Goal: Task Accomplishment & Management: Manage account settings

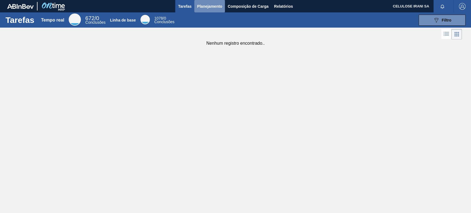
click at [215, 8] on font "Planejamento" at bounding box center [209, 6] width 25 height 4
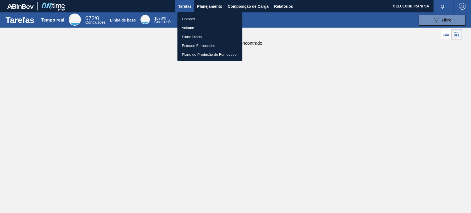
click at [194, 19] on font "Pedidos" at bounding box center [188, 19] width 13 height 4
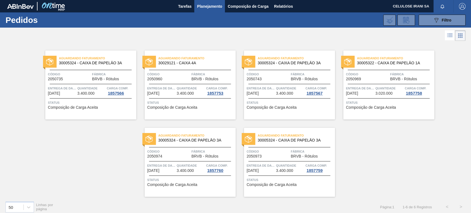
click at [92, 74] on font "Fábrica" at bounding box center [99, 74] width 14 height 3
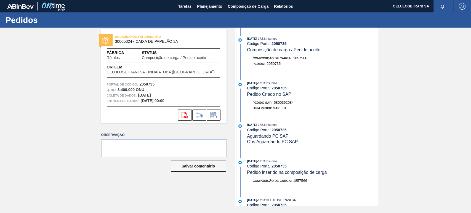
click at [281, 102] on font "5800392084" at bounding box center [284, 102] width 20 height 4
copy font "5800392084"
click at [278, 129] on font "2050735" at bounding box center [278, 130] width 15 height 4
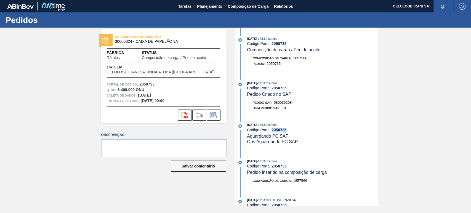
copy font "2050735"
click at [202, 8] on font "Planejamento" at bounding box center [209, 6] width 25 height 4
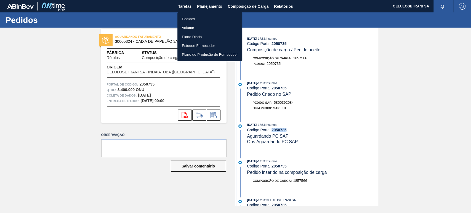
click at [196, 22] on li "Pedidos" at bounding box center [209, 18] width 65 height 9
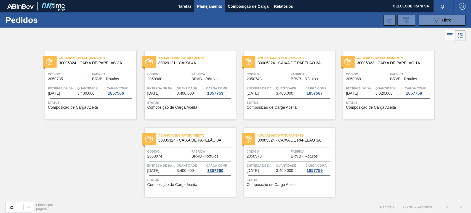
click at [178, 67] on div "Aguardando Faturamento 30029121 - CAIXA 4A Código 2050960 Fábrica BRVB - Rótulo…" at bounding box center [190, 84] width 91 height 69
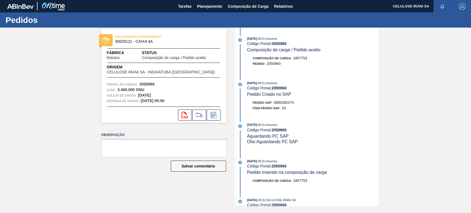
click at [284, 101] on font "5800392274" at bounding box center [284, 102] width 20 height 4
copy font "5800392274"
click at [285, 130] on font "2050960" at bounding box center [278, 130] width 15 height 4
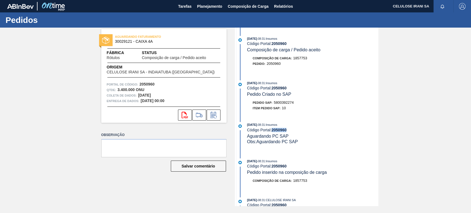
copy font "2050960"
click at [216, 6] on font "Planejamento" at bounding box center [209, 6] width 25 height 4
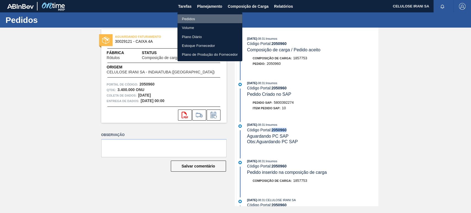
click at [205, 19] on li "Pedidos" at bounding box center [209, 18] width 65 height 9
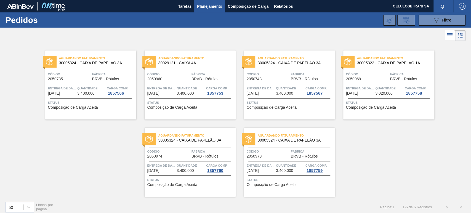
click at [261, 75] on span "Código" at bounding box center [268, 74] width 43 height 6
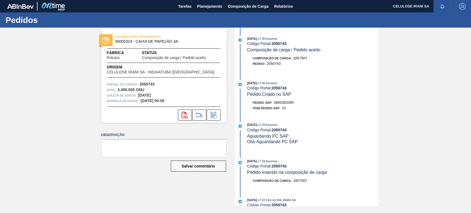
click at [284, 102] on font "5800392085" at bounding box center [284, 102] width 20 height 4
copy font "5800392085"
click at [277, 130] on font "2050743" at bounding box center [278, 130] width 15 height 4
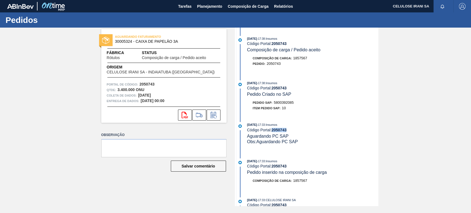
copy font "2050743"
click at [210, 6] on font "Planejamento" at bounding box center [209, 6] width 25 height 4
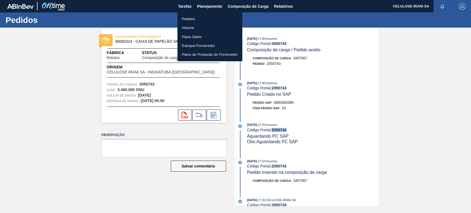
click at [201, 17] on li "Pedidos" at bounding box center [209, 18] width 65 height 9
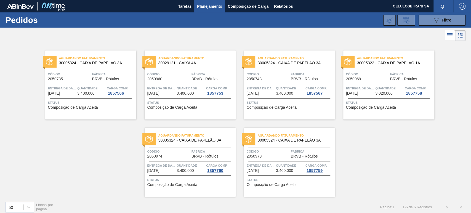
click at [369, 74] on span "Código" at bounding box center [367, 74] width 43 height 6
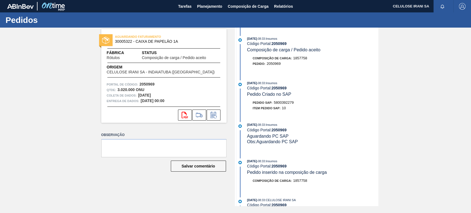
click at [284, 102] on font "5800392279" at bounding box center [284, 102] width 20 height 4
copy font "5800392279"
click at [281, 130] on font "2050969" at bounding box center [278, 130] width 15 height 4
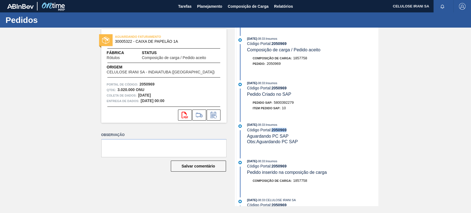
copy font "2050969"
click at [215, 6] on font "Planejamento" at bounding box center [209, 6] width 25 height 4
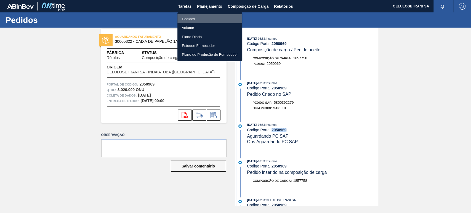
click at [199, 18] on li "Pedidos" at bounding box center [209, 18] width 65 height 9
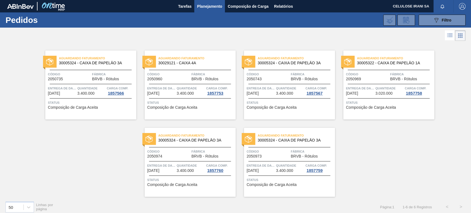
click at [184, 172] on font "3.400.000" at bounding box center [185, 170] width 17 height 4
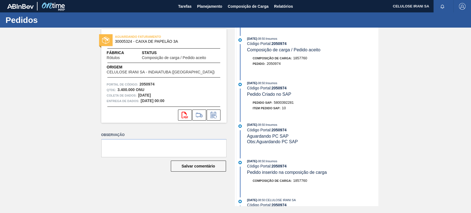
click at [282, 103] on font "5800392281" at bounding box center [284, 102] width 20 height 4
copy font "5800392281"
click at [276, 130] on font "2050974" at bounding box center [278, 130] width 15 height 4
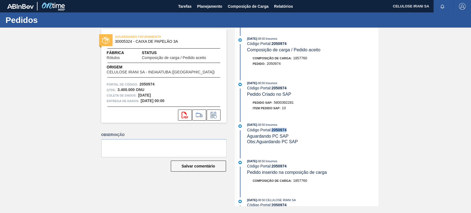
copy font "2050974"
click at [210, 4] on font "Planejamento" at bounding box center [209, 6] width 25 height 4
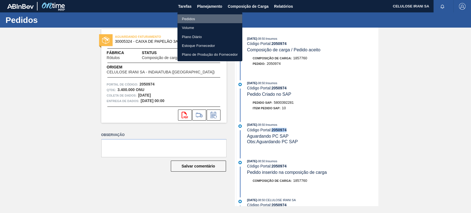
click at [200, 16] on li "Pedidos" at bounding box center [209, 18] width 65 height 9
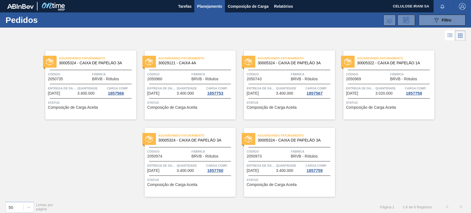
click at [278, 151] on span "Código" at bounding box center [268, 152] width 43 height 6
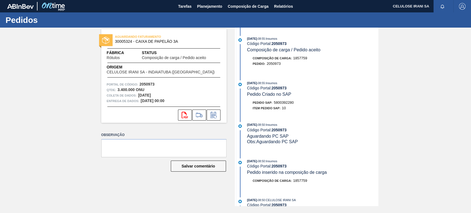
click at [280, 102] on font "5800392280" at bounding box center [284, 102] width 20 height 4
click at [278, 130] on font "2050973" at bounding box center [278, 130] width 15 height 4
click at [278, 129] on font "2050973" at bounding box center [278, 130] width 15 height 4
click at [215, 9] on font "Planejamento" at bounding box center [209, 6] width 25 height 7
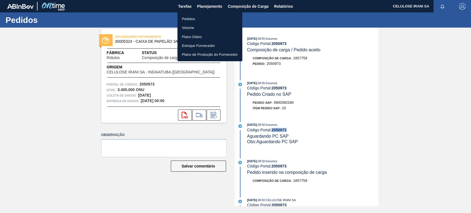
click at [192, 17] on font "Pedidos" at bounding box center [188, 19] width 13 height 4
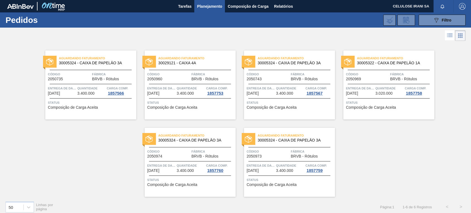
click at [82, 54] on div "Aguardando Faturamento 30005324 - CAIXA DE PAPELÃO 3A Código 2050735 Fábrica BR…" at bounding box center [90, 84] width 91 height 69
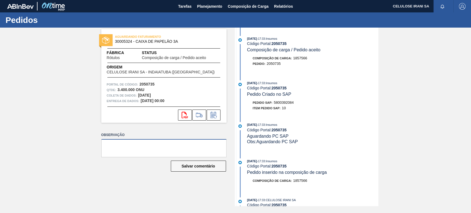
click at [122, 144] on textarea at bounding box center [163, 148] width 125 height 18
paste textarea "1165493"
click at [282, 103] on font "5800392084" at bounding box center [284, 102] width 20 height 4
click at [156, 147] on textarea "Pedido de venda 1165493 (" at bounding box center [163, 148] width 125 height 18
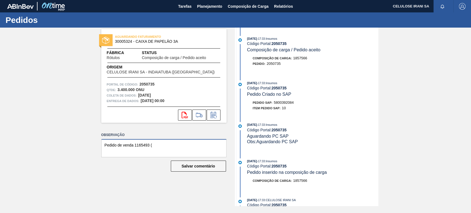
paste textarea "5800392084"
click at [278, 127] on div "[DATE] 17:33 : Insumos" at bounding box center [312, 125] width 131 height 6
click at [277, 130] on font "2050735" at bounding box center [278, 130] width 15 height 4
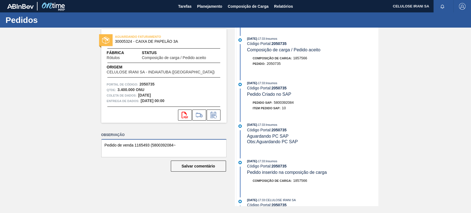
click at [197, 145] on textarea "Pedido de venda 1165493 (5800392084~" at bounding box center [163, 148] width 125 height 18
paste textarea "2050735"
drag, startPoint x: 155, startPoint y: 151, endPoint x: 87, endPoint y: 139, distance: 69.5
click at [87, 139] on div "AGUARDANDO FATURAMENTO 30005324 - CAIXA DE PAPELÃO 3A Fábrica Rótulos Status Co…" at bounding box center [235, 117] width 471 height 178
type textarea "Pedido de venda 1165493 (5800392084~2050735) com 3400cxs para retira em [DATE]."
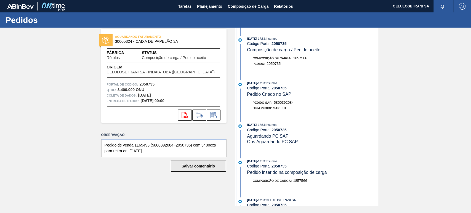
click at [201, 169] on button "Salvar comentário" at bounding box center [198, 166] width 55 height 11
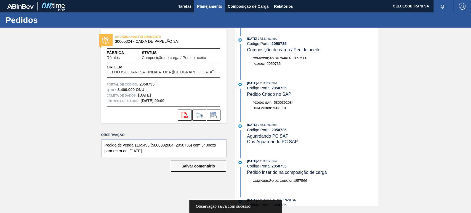
click at [203, 4] on font "Planejamento" at bounding box center [209, 6] width 25 height 4
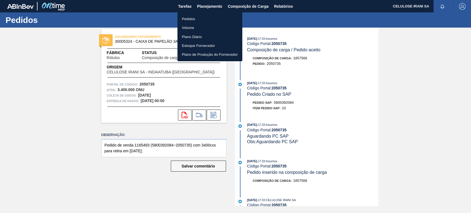
click at [195, 19] on li "Pedidos" at bounding box center [209, 18] width 65 height 9
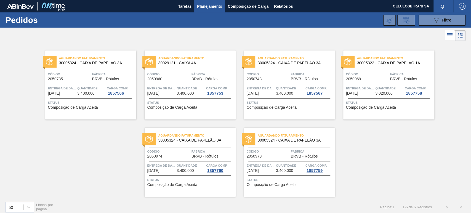
click at [185, 81] on div "Código 2050960" at bounding box center [168, 76] width 43 height 10
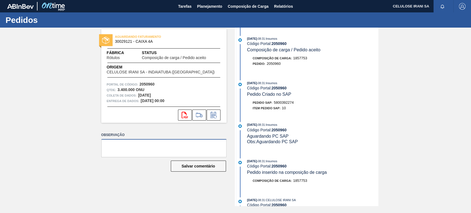
click at [145, 145] on textarea at bounding box center [163, 148] width 125 height 18
paste textarea "Pedido de venda 1165493 (5800392084~2050735) com 3400cxs para retira em [DATE]."
click at [148, 145] on textarea "Pedido de venda 1165493 (5800392084~2050735) com 3400cxs para retira em [DATE]." at bounding box center [163, 148] width 125 height 18
click at [284, 101] on div "Pedido SAP: 5800392274" at bounding box center [273, 103] width 41 height 6
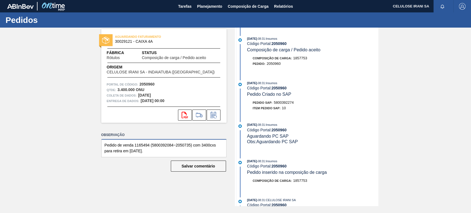
click at [163, 144] on textarea "Pedido de venda 1165494 (5800392084~2050735) com 3400cxs para retira em [DATE]." at bounding box center [163, 148] width 125 height 18
click at [163, 143] on textarea "Pedido de venda 1165494 (5800392084~2050735) com 3400cxs para retira em [DATE]." at bounding box center [163, 148] width 125 height 18
click at [165, 143] on textarea "Pedido de venda 1165494 (5800392084~2050735) com 3400cxs para retira em [DATE]." at bounding box center [163, 148] width 125 height 18
paste textarea "27"
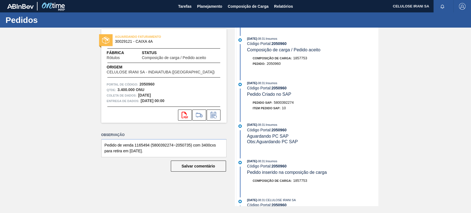
click at [279, 130] on font "2050960" at bounding box center [278, 130] width 15 height 4
click at [186, 144] on textarea "Pedido de venda 1165494 (5800392274~2050735) com 3400cxs para retira em [DATE]." at bounding box center [163, 148] width 125 height 18
paste textarea "960"
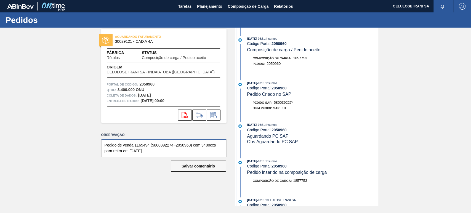
click at [203, 143] on textarea "Pedido de venda 1165494 (5800392274~2050960) com 3400cxs para retira em [DATE]." at bounding box center [163, 148] width 125 height 18
type textarea "Pedido de venda 1165494 (5800392274~2050960) com 3750cxs para retira em [DATE]."
drag, startPoint x: 158, startPoint y: 154, endPoint x: 97, endPoint y: 140, distance: 63.0
click at [97, 140] on div "AGUARDANDO FATURAMENTO 30029121 - CAIXA 4A Fábrica Rótulos Status Composição de…" at bounding box center [159, 117] width 133 height 178
click at [205, 165] on font "Salvar comentário" at bounding box center [197, 166] width 33 height 4
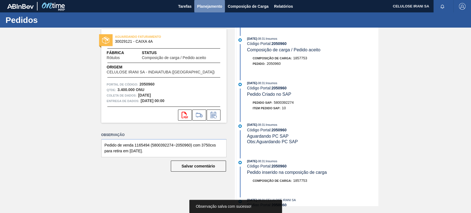
click at [209, 5] on font "Planejamento" at bounding box center [209, 6] width 25 height 4
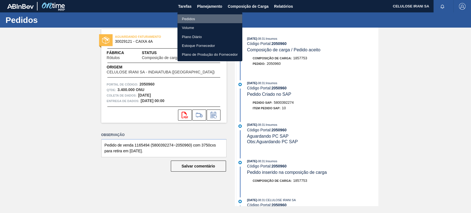
click at [195, 17] on li "Pedidos" at bounding box center [209, 18] width 65 height 9
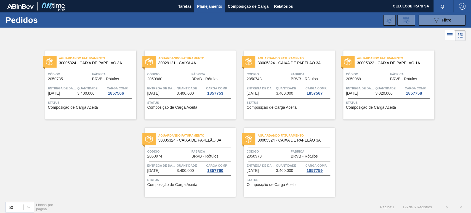
click at [288, 87] on font "Quantidade" at bounding box center [286, 88] width 20 height 3
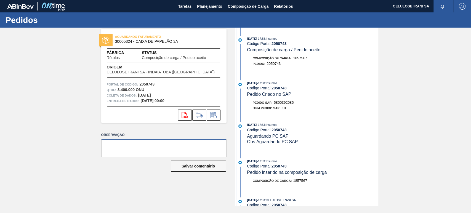
click at [108, 146] on textarea at bounding box center [163, 148] width 125 height 18
paste textarea "Pedido de venda 1165494 (5800392274~2050960) com 3750cxs para retira em [DATE]."
click at [278, 99] on div "[DATE] 17:38 : Insumos Código Portal: 2050743 Pedido Criado no SAP Pedido SAP: …" at bounding box center [307, 96] width 142 height 33
click at [281, 103] on font "5800392085" at bounding box center [284, 102] width 20 height 4
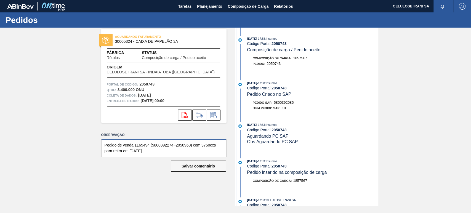
click at [162, 146] on textarea "Pedido de venda 1165494 (5800392274~2050960) com 3750cxs para retira em [DATE]." at bounding box center [163, 148] width 125 height 18
paste textarea "085"
click at [281, 130] on font "2050743" at bounding box center [278, 130] width 15 height 4
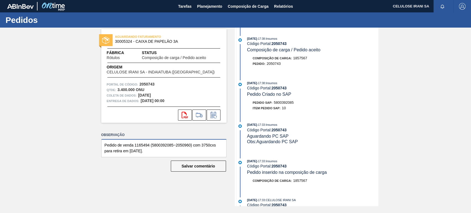
click at [182, 145] on textarea "Pedido de venda 1165494 (5800392085~2050960) com 3750cxs para retira em [DATE]." at bounding box center [163, 148] width 125 height 18
paste textarea "743"
click at [140, 144] on textarea "Pedido de venda 1165494 (5800392085~2050743) com 3750cxs para retira em [DATE]." at bounding box center [163, 148] width 125 height 18
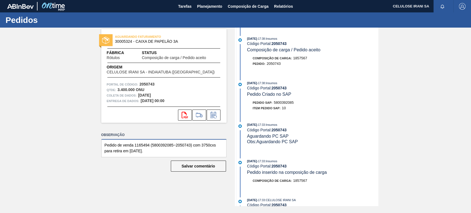
click at [148, 144] on textarea "Pedido de venda 1165494 (5800392085~2050743) com 3750cxs para retira em [DATE]." at bounding box center [163, 148] width 125 height 18
click at [203, 145] on textarea "Pedido de venda 1165495 (5800392085~2050743) com 3750cxs para retira em [DATE]." at bounding box center [163, 148] width 125 height 18
type textarea "Pedido de venda 1165495 (5800392085~2050743) com 3400cxs para retira em [DATE]."
click at [189, 165] on font "Salvar comentário" at bounding box center [197, 166] width 33 height 4
click at [211, 5] on font "Planejamento" at bounding box center [209, 6] width 25 height 4
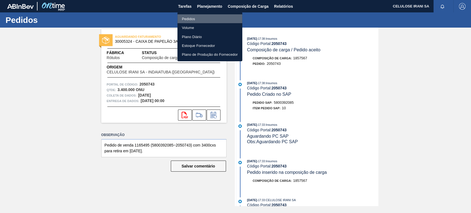
click at [192, 19] on font "Pedidos" at bounding box center [188, 19] width 13 height 4
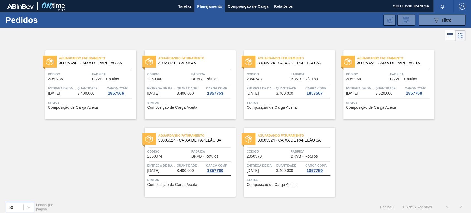
click at [373, 76] on span "Código" at bounding box center [367, 74] width 43 height 6
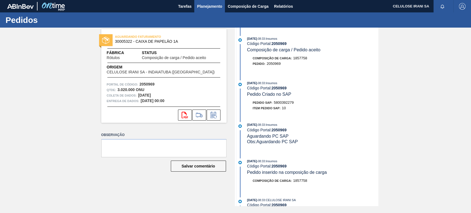
click at [210, 7] on font "Planejamento" at bounding box center [209, 6] width 25 height 4
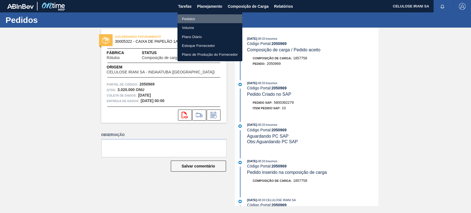
click at [202, 17] on li "Pedidos" at bounding box center [209, 18] width 65 height 9
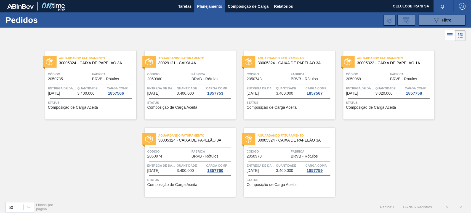
click at [268, 90] on font "Entrega de dados" at bounding box center [263, 88] width 32 height 3
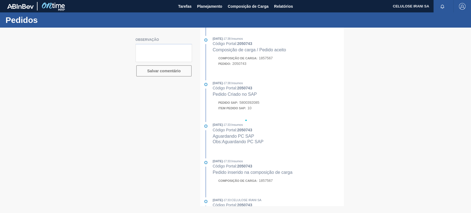
type textarea "Pedido de venda 1165495 (5800392085~2050743) com 3400cxs para retira em [DATE]."
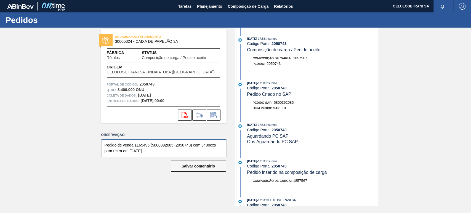
drag, startPoint x: 155, startPoint y: 152, endPoint x: 90, endPoint y: 130, distance: 67.9
click at [94, 135] on div "AGUARDANDO FATURAMENTO 30005324 - CAIXA DE PAPELÃO 3A Fábrica Rótulos Status Co…" at bounding box center [159, 117] width 133 height 178
click at [207, 5] on font "Planejamento" at bounding box center [209, 6] width 25 height 4
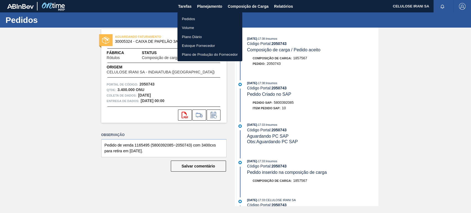
click at [194, 19] on font "Pedidos" at bounding box center [188, 19] width 13 height 4
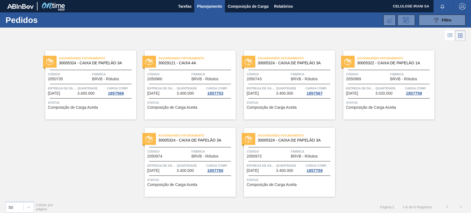
click at [386, 85] on div "Aguardando Faturamento 30005322 - CAIXA DE PAPELÃO 1A Código 2050969 Fábrica BR…" at bounding box center [388, 84] width 91 height 69
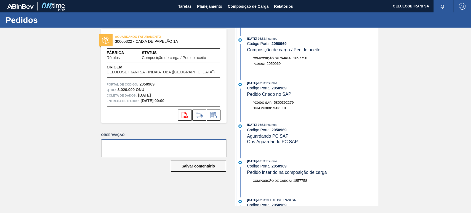
click at [143, 150] on textarea at bounding box center [163, 148] width 125 height 18
paste textarea "Pedido de venda 1165495 (5800392085~2050743) com 3400cxs para retira em [DATE]."
click at [202, 144] on textarea "Pedido de venda 1165495 (5800392085~2050743) com 3400cxs para retira em [DATE]." at bounding box center [163, 148] width 125 height 18
click at [280, 89] on font "2050969" at bounding box center [278, 88] width 15 height 4
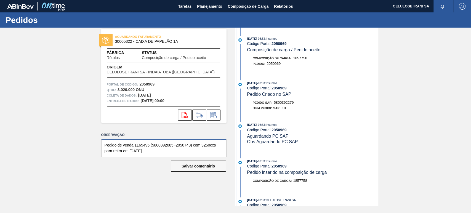
click at [181, 147] on textarea "Pedido de venda 1165495 (5800392085~2050743) com 3250cxs para retira em [DATE]." at bounding box center [163, 148] width 125 height 18
paste textarea "Pedido de venda 1165495 (5800392085~2050743) com 3400cxs para retira em [DATE]."
click at [282, 102] on font "5800392279" at bounding box center [284, 102] width 20 height 4
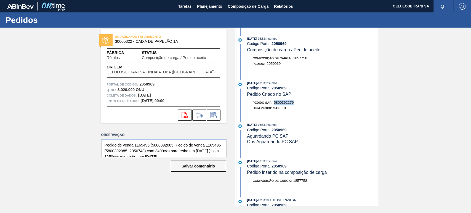
click at [282, 102] on font "5800392279" at bounding box center [284, 102] width 20 height 4
click at [165, 146] on textarea "Pedido de venda 1165495 (5800392085~Pedido de venda 1165495 (5800392085~2050743…" at bounding box center [163, 148] width 125 height 18
paste textarea "Pedido de venda 1165495 (5800392085~2050743) com 3400cxs para retira em [DATE]."
drag, startPoint x: 158, startPoint y: 150, endPoint x: 97, endPoint y: 120, distance: 68.2
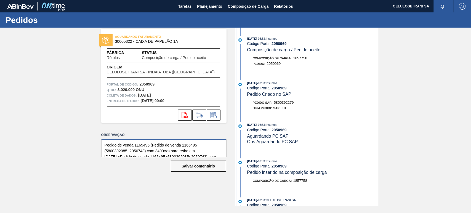
click at [97, 120] on div "AGUARDANDO FATURAMENTO 30005322 - CAIXA DE PAPELÃO 1A Fábrica Rótulos Status Co…" at bounding box center [159, 117] width 133 height 178
paste textarea "5800392085~2050743) com 340"
click at [203, 145] on textarea "Pedido de venda 1165495 (5800392085~2050743) com 3400cxs para retira em [DATE]." at bounding box center [163, 148] width 125 height 18
click at [282, 104] on font "5800392279" at bounding box center [284, 102] width 20 height 4
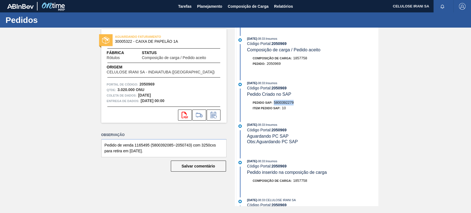
click at [282, 104] on font "5800392279" at bounding box center [284, 102] width 20 height 4
click at [165, 143] on textarea "Pedido de venda 1165495 (5800392085~2050743) com 3250cxs para retira em [DATE]." at bounding box center [163, 148] width 125 height 18
paste textarea "279"
click at [281, 130] on font "2050969" at bounding box center [278, 130] width 15 height 4
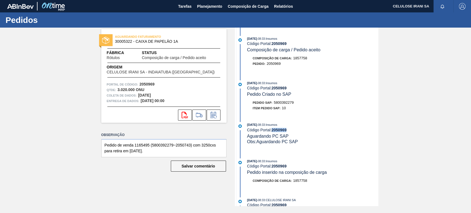
click at [281, 130] on font "2050969" at bounding box center [278, 130] width 15 height 4
click at [184, 145] on textarea "Pedido de venda 1165495 (5800392279~2050743) com 3250cxs para retira em [DATE]." at bounding box center [163, 148] width 125 height 18
paste textarea "969"
click at [148, 143] on textarea "Pedido de venda 1165495 (5800392279~2050969) com 3250cxs para retira em [DATE]." at bounding box center [163, 148] width 125 height 18
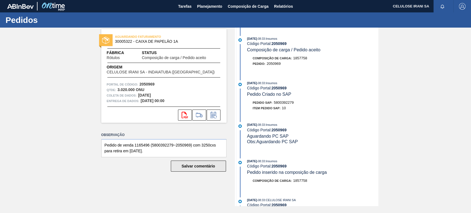
click at [171, 162] on button "Salvar comentário" at bounding box center [198, 166] width 55 height 11
click at [130, 151] on textarea "Pedido de venda 1165496 (5800392279~2050969) com 3250cxs para retira em [DATE]." at bounding box center [163, 148] width 125 height 18
type textarea "Pedido de venda 1165496 (5800392279~2050969) com 3250cxs para retira em [DATE]."
click at [185, 165] on font "Salvar comentário" at bounding box center [197, 166] width 33 height 4
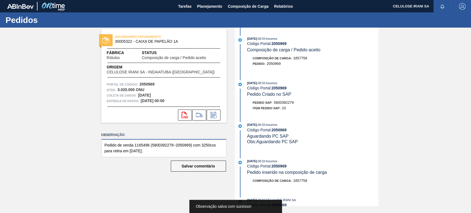
drag, startPoint x: 154, startPoint y: 150, endPoint x: 81, endPoint y: 139, distance: 74.2
click at [81, 139] on div "AGUARDANDO FATURAMENTO 30005322 - CAIXA DE PAPELÃO 1A Fábrica Rótulos Status Co…" at bounding box center [235, 117] width 471 height 178
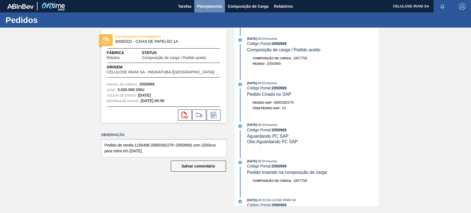
click at [206, 7] on font "Planejamento" at bounding box center [209, 6] width 25 height 4
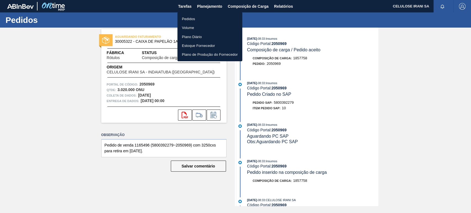
click at [196, 16] on li "Pedidos" at bounding box center [209, 18] width 65 height 9
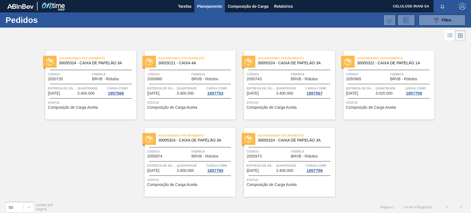
click at [202, 169] on div "Quantidade 3.400.000" at bounding box center [191, 168] width 28 height 10
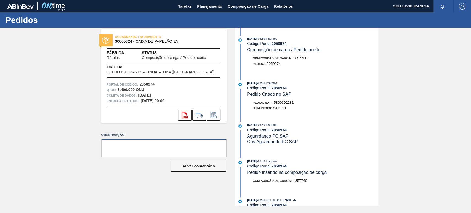
click at [137, 140] on textarea at bounding box center [163, 148] width 125 height 18
paste textarea "Pedido de venda 1165496 (5800392279~2050969) com 3250cxs para retira em [DATE]."
click at [285, 103] on font "5800392281" at bounding box center [284, 102] width 20 height 4
click at [165, 145] on textarea "Pedido de venda 1165496 (5800392279~2050969) com 3250cxs para retira em [DATE]." at bounding box center [163, 148] width 125 height 18
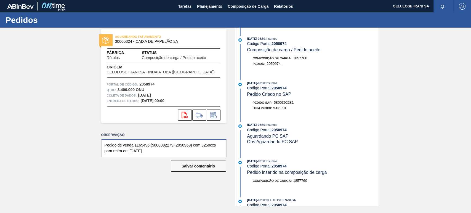
click at [164, 145] on textarea "Pedido de venda 1165496 (5800392279~2050969) com 3250cxs para retira em [DATE]." at bounding box center [163, 148] width 125 height 18
paste textarea "5800392281"
drag, startPoint x: 170, startPoint y: 152, endPoint x: 118, endPoint y: 130, distance: 56.3
click at [118, 130] on div "AGUARDANDO FATURAMENTO 30005324 - CAIXA DE PAPELÃO 3A Fábrica Rótulos Status Co…" at bounding box center [159, 117] width 133 height 178
click at [166, 146] on textarea "Pedido de venda 1165496 (58003958003922812279~2050969) com 3250cxs para retira …" at bounding box center [163, 148] width 125 height 18
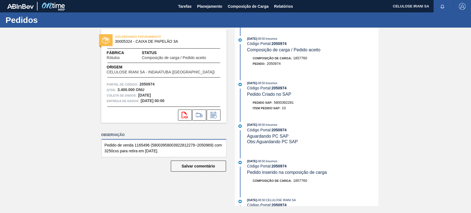
drag, startPoint x: 195, startPoint y: 145, endPoint x: 184, endPoint y: 144, distance: 11.1
click at [184, 144] on textarea "Pedido de venda 1165496 (58003958003922812279~2050969) com 3250cxs para retira …" at bounding box center [163, 148] width 125 height 18
paste textarea "2281"
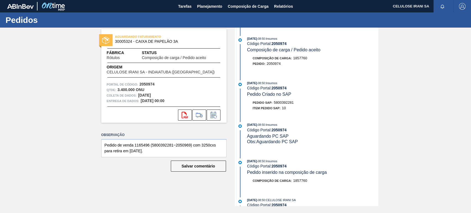
click at [280, 131] on font "2050974" at bounding box center [278, 130] width 15 height 4
click at [182, 146] on textarea "Pedido de venda 1165496 (5800392281~2050969) com 3250cxs para retira em [DATE]." at bounding box center [163, 148] width 125 height 18
paste textarea "74"
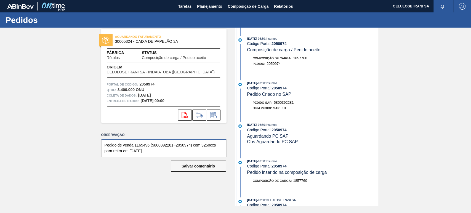
click at [146, 144] on textarea "Pedido de venda 1165496 (5800392281~2050974) com 3250cxs para retira em [DATE]." at bounding box center [163, 148] width 125 height 18
click at [148, 143] on textarea "Pedido de venda 1165496 (5800392281~2050974) com 3250cxs para retira em [DATE]." at bounding box center [163, 148] width 125 height 18
click at [202, 145] on textarea "Pedido de venda 1165497 (5800392281~2050974) com 3250cxs para retira em [DATE]." at bounding box center [163, 148] width 125 height 18
drag, startPoint x: 161, startPoint y: 152, endPoint x: 74, endPoint y: 130, distance: 89.8
click at [74, 130] on div "AGUARDANDO FATURAMENTO 30005324 - CAIXA DE PAPELÃO 3A Fábrica Rótulos Status Co…" at bounding box center [235, 117] width 471 height 178
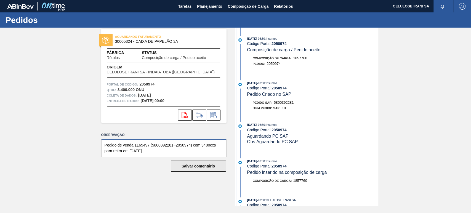
type textarea "Pedido de venda 1165497 (5800392281~2050974) com 3400cxs para retira em [DATE]."
click at [220, 162] on button "Salvar comentário" at bounding box center [198, 166] width 55 height 11
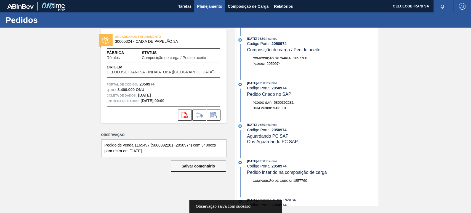
click at [212, 4] on font "Planejamento" at bounding box center [209, 6] width 25 height 4
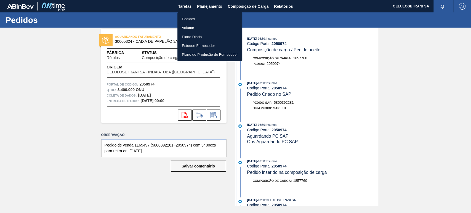
click at [189, 18] on font "Pedidos" at bounding box center [188, 19] width 13 height 4
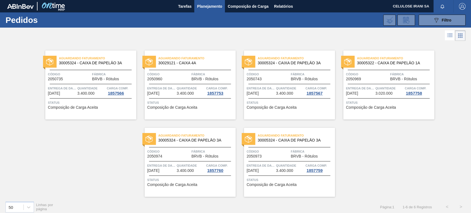
click at [282, 159] on div "Aguardando Faturamento 30005324 - CAIXA DE PAPELÃO 3A Código 2050973 Fábrica BR…" at bounding box center [289, 162] width 91 height 69
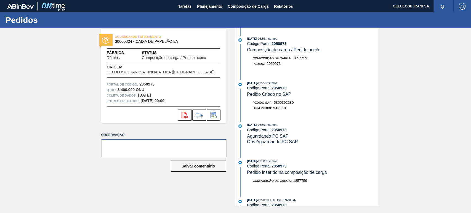
click at [160, 145] on textarea at bounding box center [163, 148] width 125 height 18
paste textarea "Pedido de venda 1165497 (5800392281~2050974) com 3400cxs para retira em [DATE]."
click at [284, 127] on div "[DATE] 08:50 : Insumos" at bounding box center [312, 125] width 131 height 6
click at [284, 104] on font "5800392280" at bounding box center [284, 102] width 20 height 4
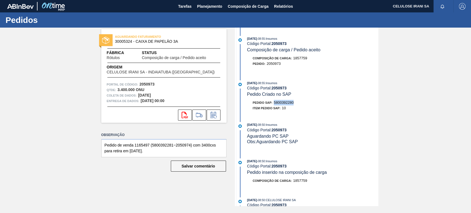
click at [284, 104] on font "5800392280" at bounding box center [284, 102] width 20 height 4
click at [162, 146] on textarea "Pedido de venda 1165497 (5800392281~2050974) com 3400cxs para retira em [DATE]." at bounding box center [163, 148] width 125 height 18
paste textarea "Pedido de venda 1165497 (5800392281~2050974) com 3400cxs para retira em [DATE]."
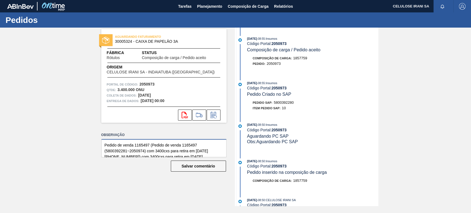
scroll to position [2, 0]
click at [187, 152] on textarea "Pedido de venda 1165497 (Pedido de venda 1165497 (5800392281~2050974) com 3400c…" at bounding box center [163, 148] width 125 height 18
drag, startPoint x: 213, startPoint y: 149, endPoint x: 69, endPoint y: 125, distance: 146.3
click at [71, 125] on div "AGUARDANDO FATURAMENTO 30005324 - CAIXA DE PAPELÃO 3A Fábrica Rótulos Status Co…" at bounding box center [235, 117] width 471 height 178
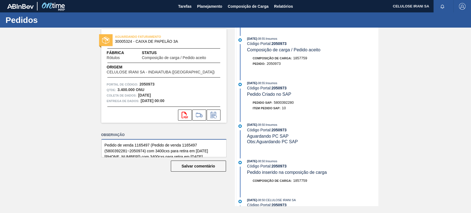
paste textarea "5800392281"
click at [285, 102] on font "5800392280" at bounding box center [284, 102] width 20 height 4
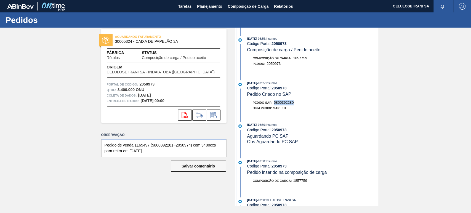
click at [285, 102] on font "5800392280" at bounding box center [284, 102] width 20 height 4
click at [162, 144] on textarea "Pedido de venda 1165497 (5800392281~2050974) com 3400cxs para retira em [DATE]." at bounding box center [163, 148] width 125 height 18
paste textarea "0"
click at [283, 130] on font "2050973" at bounding box center [278, 130] width 15 height 4
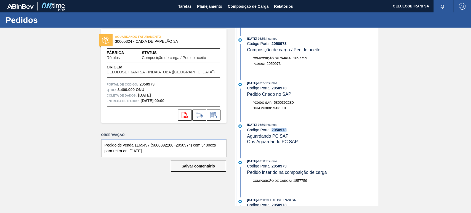
click at [283, 130] on font "2050973" at bounding box center [278, 130] width 15 height 4
click at [180, 145] on textarea "Pedido de venda 1165497 (5800392280~2050974) com 3400cxs para retira em [DATE]." at bounding box center [163, 148] width 125 height 18
paste textarea "3"
click at [146, 145] on textarea "Pedido de venda 1165497 (5800392280~2050973) com 3400cxs para retira em [DATE]." at bounding box center [163, 148] width 125 height 18
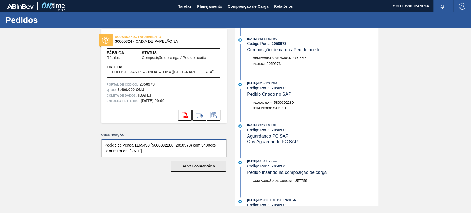
type textarea "Pedido de venda 1165498 (5800392280~2050973) com 3400cxs para retira em [DATE]."
click at [208, 166] on font "Salvar comentário" at bounding box center [197, 166] width 33 height 4
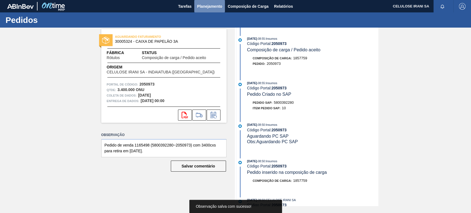
click at [210, 6] on font "Planejamento" at bounding box center [209, 6] width 25 height 4
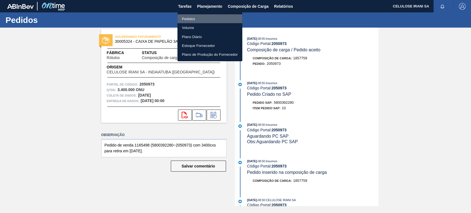
click at [201, 17] on li "Pedidos" at bounding box center [209, 18] width 65 height 9
